Goal: Navigation & Orientation: Find specific page/section

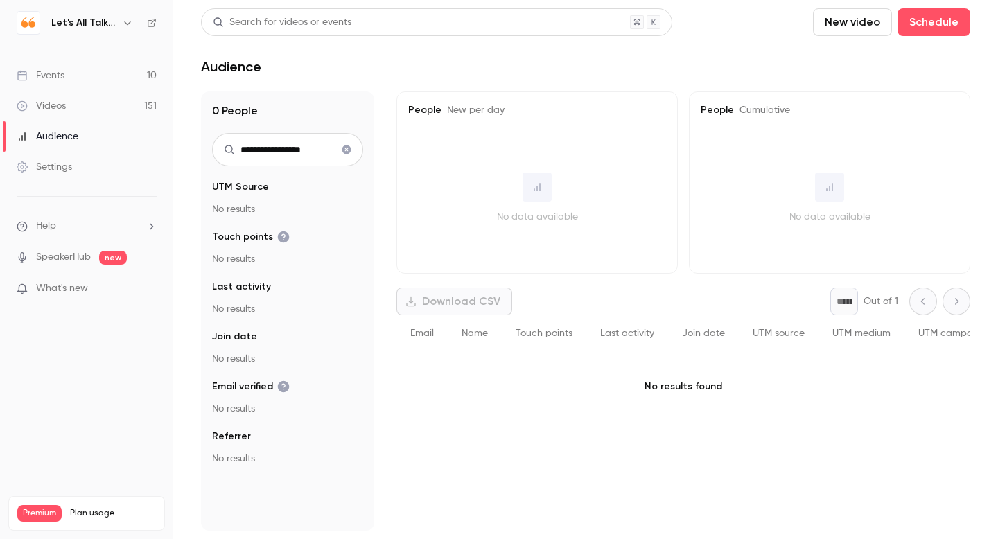
click at [130, 21] on icon "button" at bounding box center [127, 22] width 6 height 3
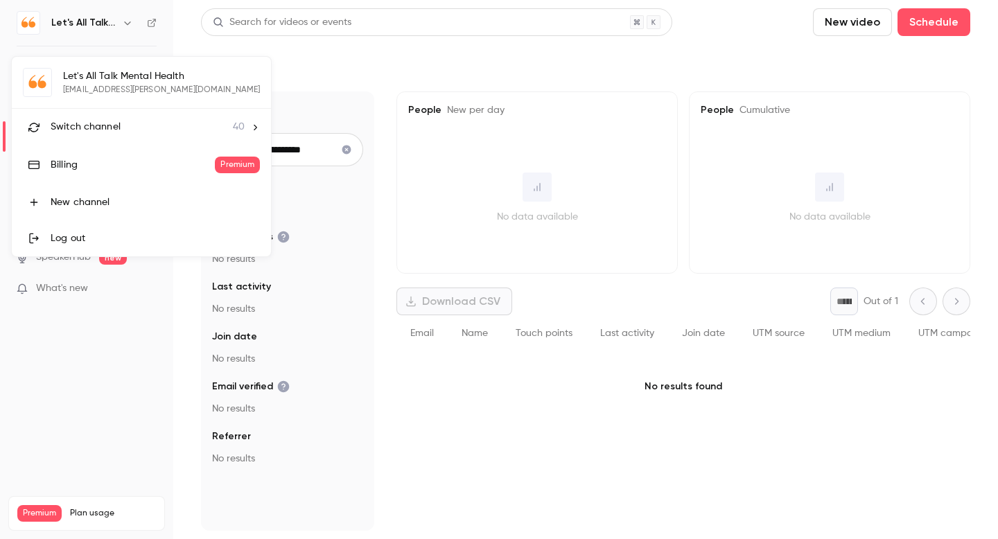
click at [89, 130] on span "Switch channel" at bounding box center [86, 127] width 70 height 15
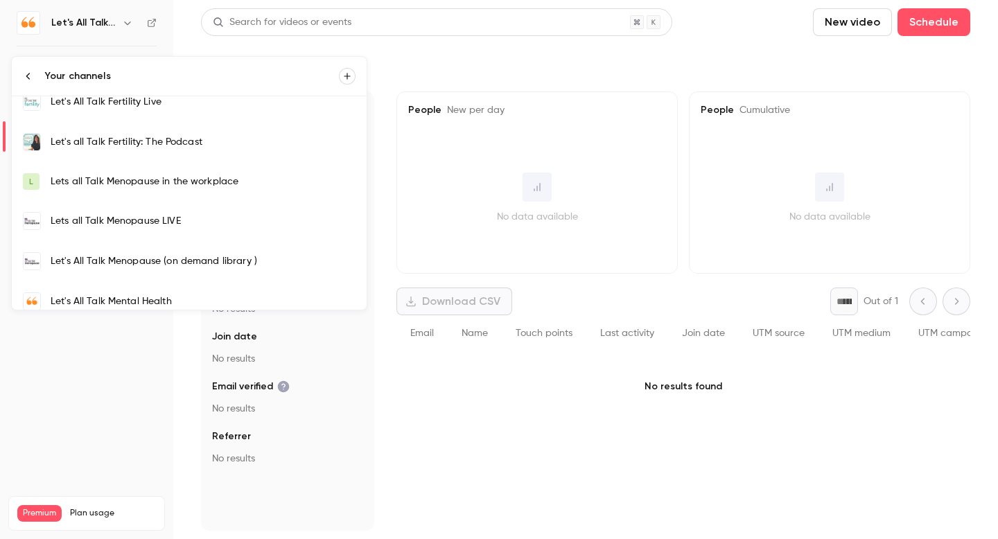
scroll to position [412, 0]
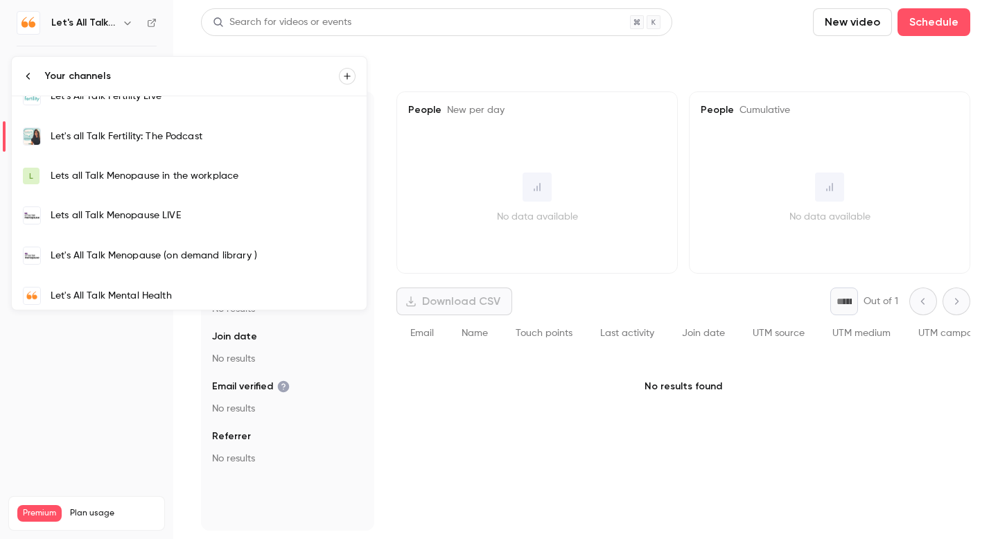
click at [119, 215] on div "Lets all Talk Menopause LIVE" at bounding box center [203, 216] width 305 height 14
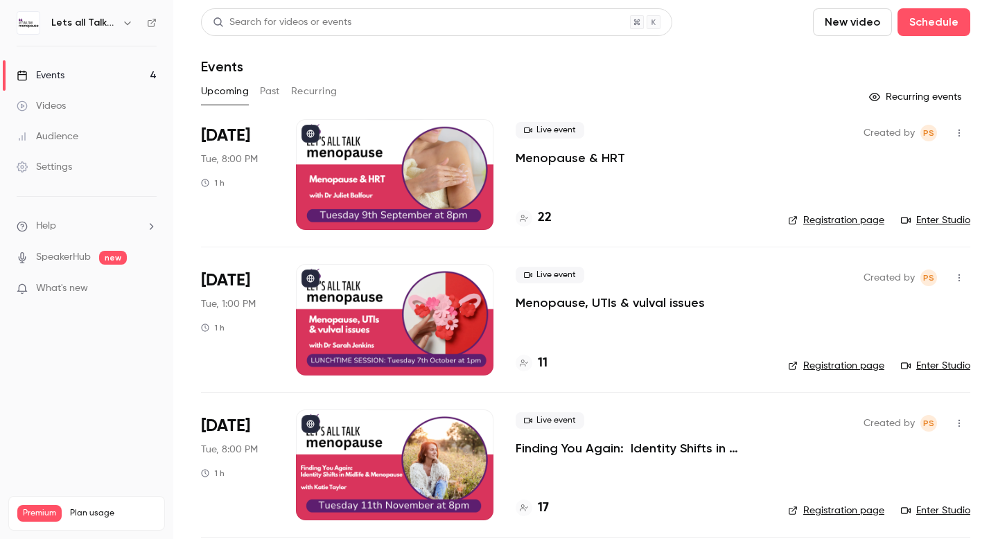
click at [557, 157] on p "Menopause & HRT" at bounding box center [571, 158] width 110 height 17
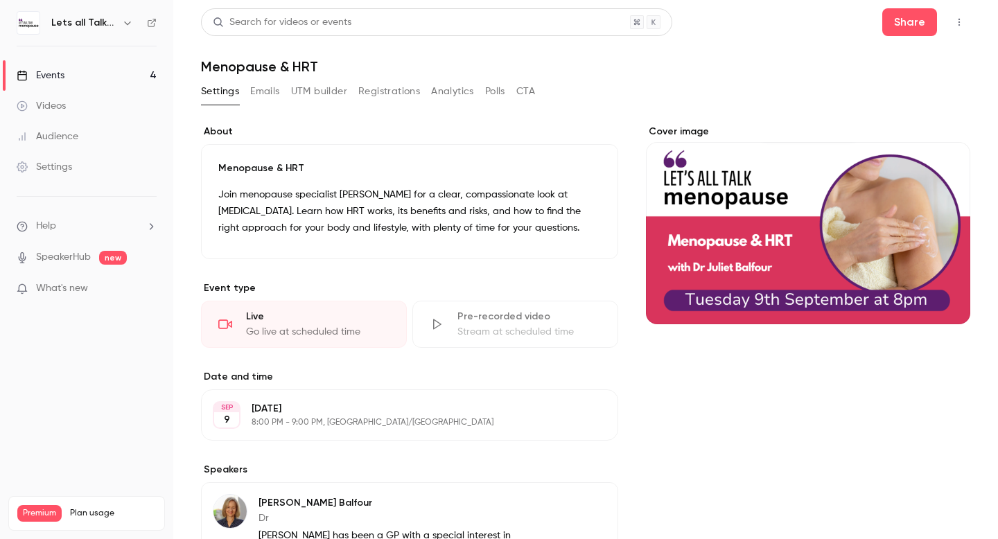
click at [218, 164] on div "Menopause & HRT Join menopause specialist [PERSON_NAME] for a clear, compassion…" at bounding box center [409, 201] width 417 height 115
